Goal: Task Accomplishment & Management: Use online tool/utility

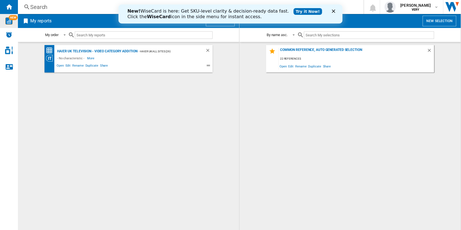
click at [6, 22] on img "WiseCard" at bounding box center [8, 20] width 7 height 7
click at [44, 6] on div "Search" at bounding box center [189, 7] width 319 height 8
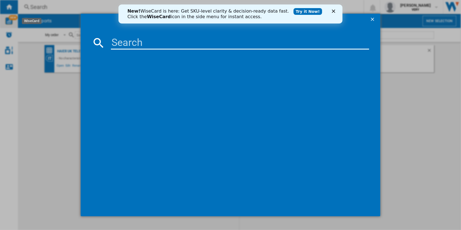
click at [142, 43] on input at bounding box center [240, 42] width 258 height 13
paste input "LG OLED55B46LA BLACK 55""
type input "LG OLED55B46LA BLACK 55""
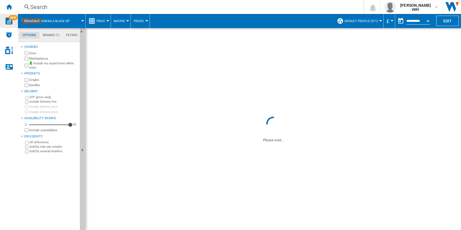
click at [371, 20] on span "Default profile (911)" at bounding box center [360, 21] width 33 height 4
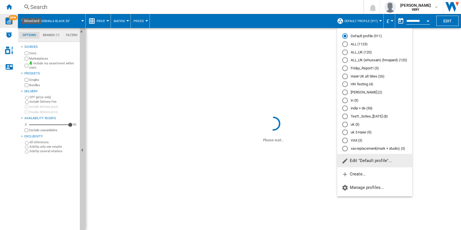
click at [353, 101] on md-radio-button "in (3)" at bounding box center [374, 100] width 65 height 5
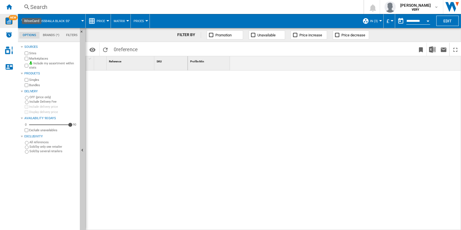
click at [373, 20] on span "in (3)" at bounding box center [374, 21] width 8 height 4
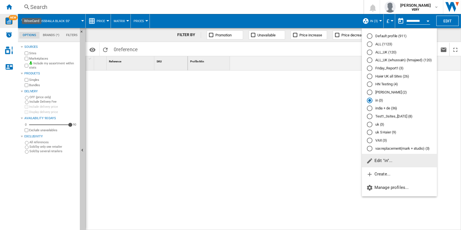
click at [385, 106] on md-radio-button "india + de (36)" at bounding box center [399, 108] width 65 height 5
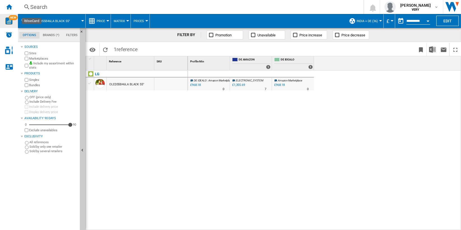
click at [375, 21] on span "india + de (36)" at bounding box center [366, 21] width 21 height 4
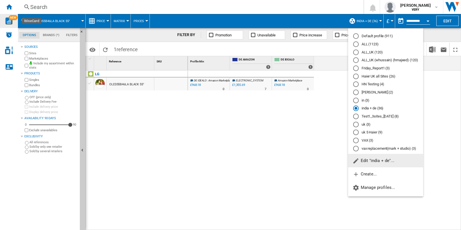
click at [7, 6] on md-backdrop at bounding box center [230, 115] width 461 height 230
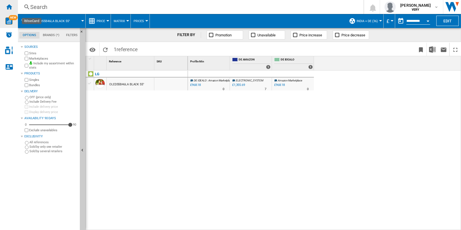
click at [10, 6] on ng-md-icon "Home" at bounding box center [9, 6] width 7 height 7
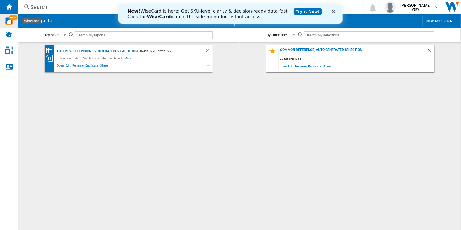
click at [333, 11] on polygon "Close" at bounding box center [332, 11] width 3 height 3
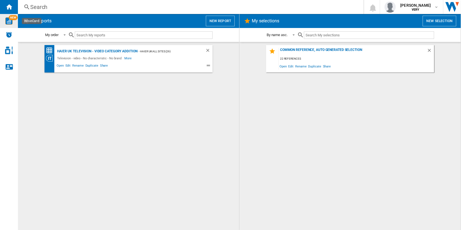
click at [223, 18] on button "New report" at bounding box center [220, 21] width 29 height 11
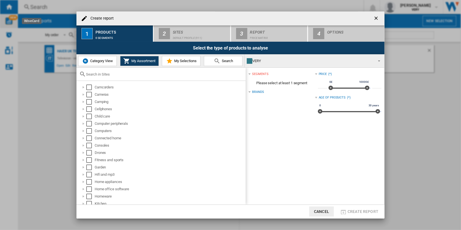
click at [123, 74] on input "text" at bounding box center [164, 74] width 157 height 4
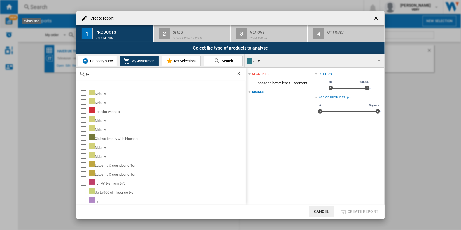
type input "tv"
click at [107, 60] on span "Category View" at bounding box center [101, 61] width 24 height 4
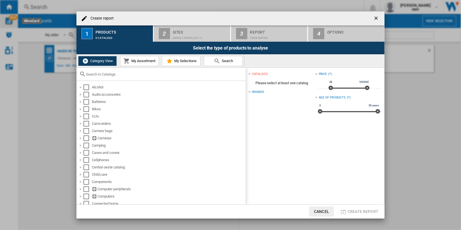
click at [130, 72] on input "text" at bounding box center [164, 74] width 157 height 4
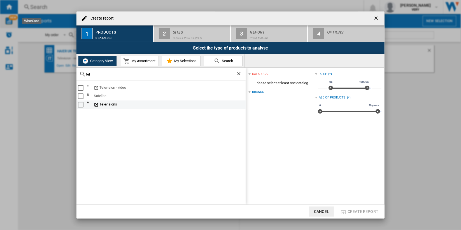
type input "tel"
click at [81, 105] on div "Select" at bounding box center [81, 105] width 6 height 6
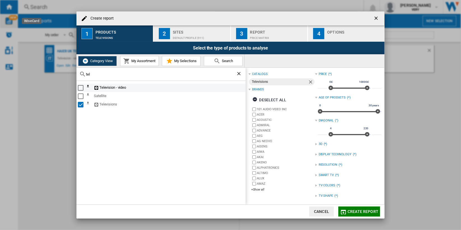
click at [80, 86] on div "Select" at bounding box center [81, 88] width 6 height 6
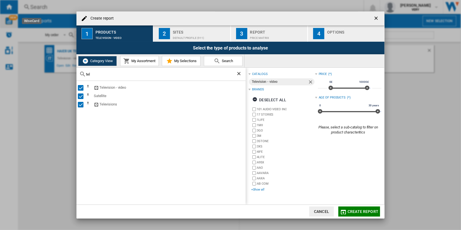
click at [258, 189] on div "+Show all" at bounding box center [283, 190] width 64 height 4
click at [210, 36] on div "Default profile (911)" at bounding box center [200, 37] width 55 height 6
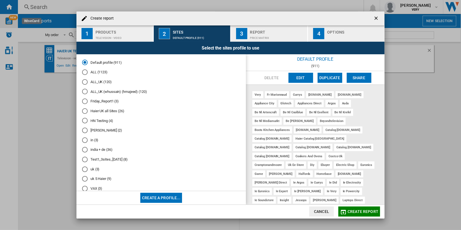
click at [94, 138] on md-radio-button "in (3)" at bounding box center [161, 139] width 158 height 5
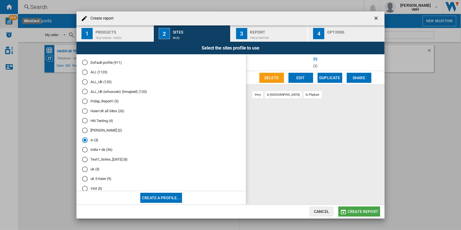
click at [352, 211] on span "Create report" at bounding box center [362, 211] width 31 height 4
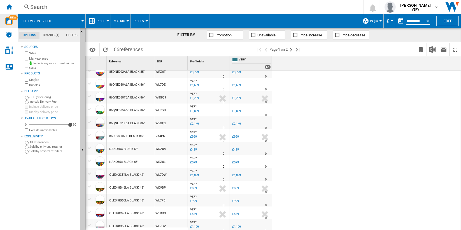
scroll to position [435, 0]
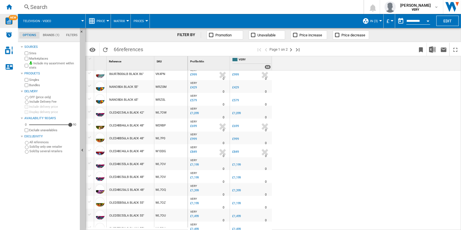
click at [374, 20] on span "in (3)" at bounding box center [374, 21] width 8 height 4
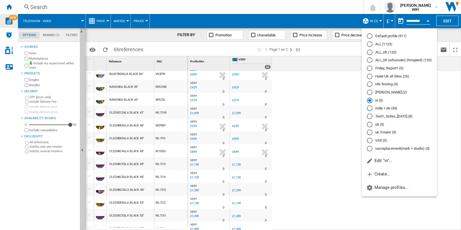
click at [307, 97] on md-backdrop at bounding box center [230, 115] width 461 height 230
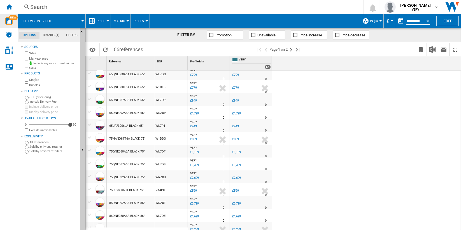
scroll to position [86, 0]
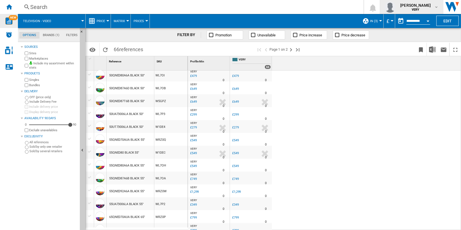
click at [428, 7] on div "deepak ojha VERY" at bounding box center [416, 7] width 36 height 9
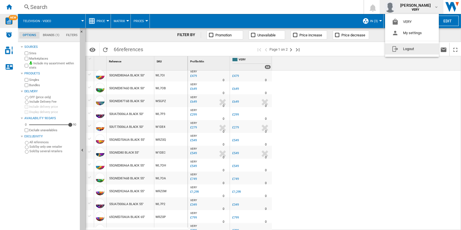
click at [426, 46] on button "Logout" at bounding box center [412, 48] width 54 height 11
